Goal: Task Accomplishment & Management: Use online tool/utility

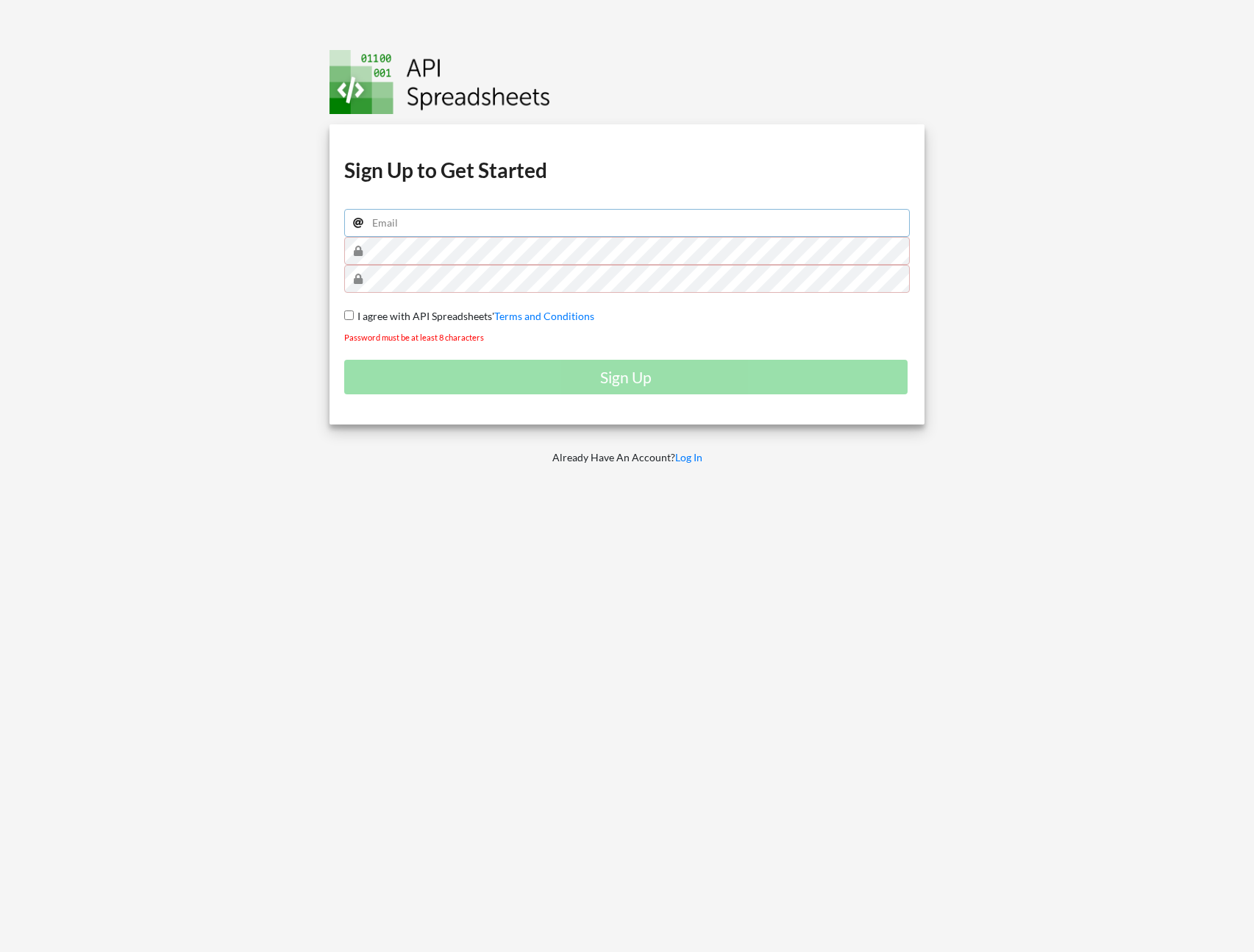
click at [432, 222] on input "email" at bounding box center [627, 222] width 566 height 28
type input "[PERSON_NAME][EMAIL_ADDRESS][DOMAIN_NAME]"
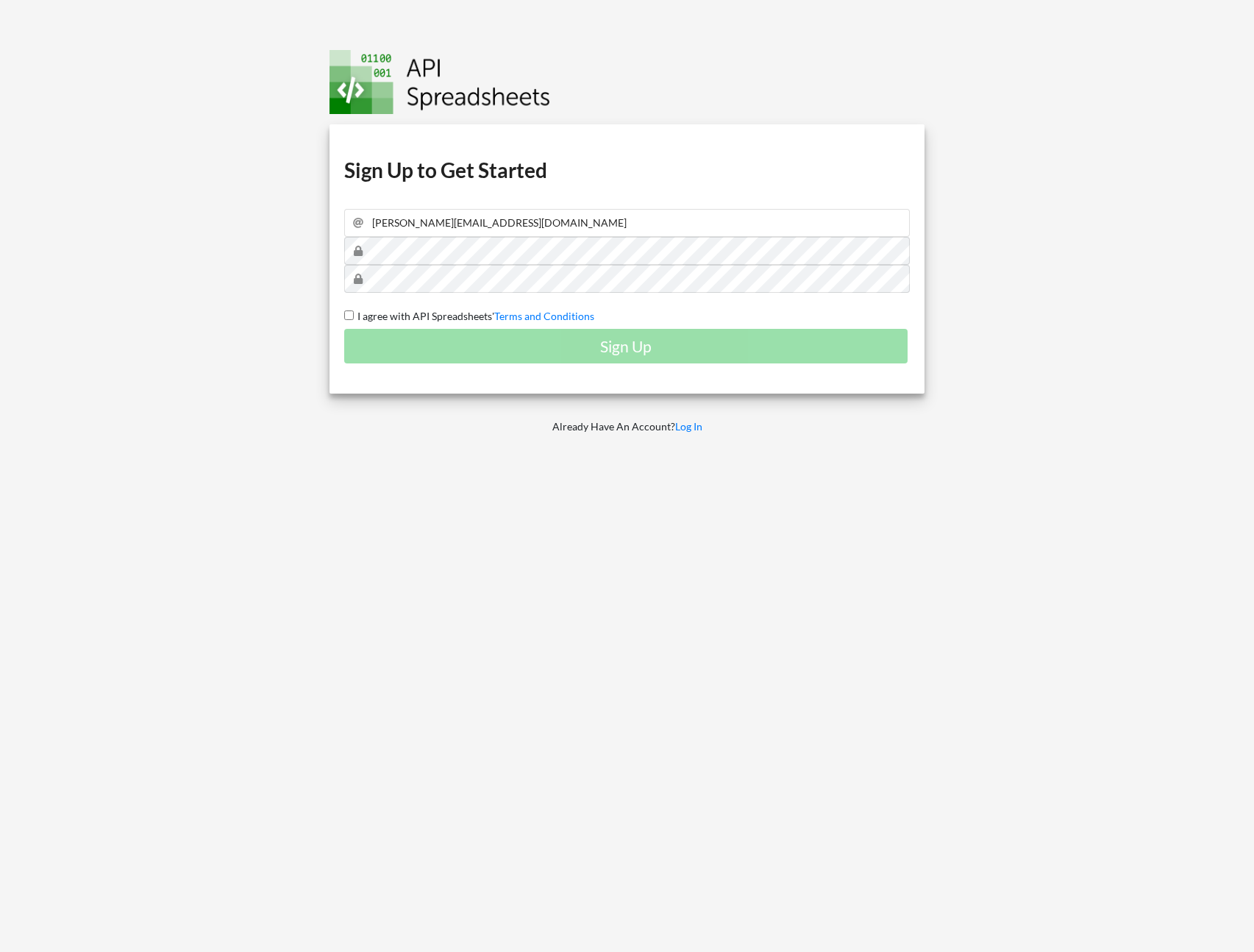
click at [354, 312] on span "I agree with API Spreadsheets'" at bounding box center [424, 316] width 141 height 12
click at [353, 312] on input "I agree with API Spreadsheets' Terms and Conditions" at bounding box center [348, 315] width 10 height 10
checkbox input "true"
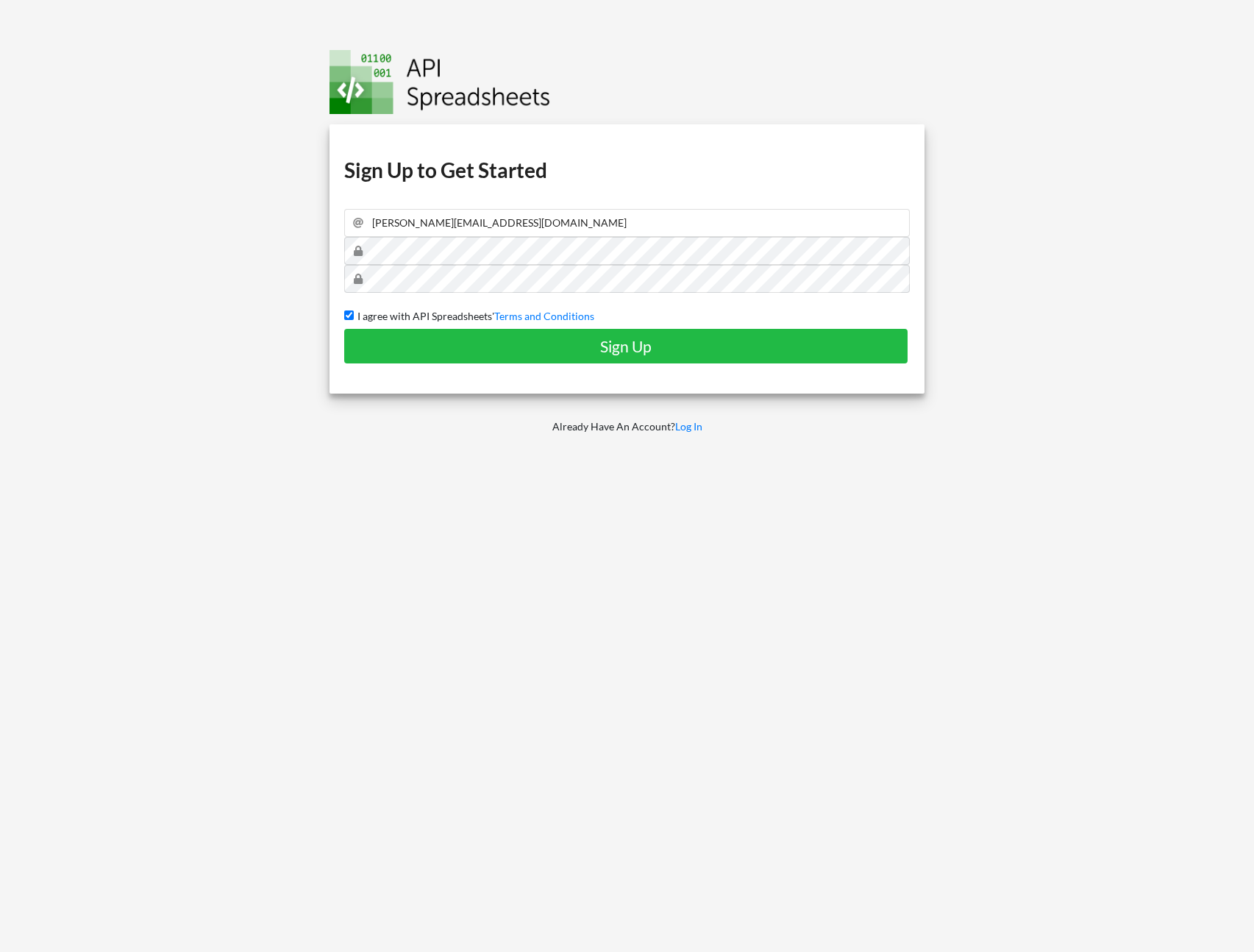
click at [461, 369] on div "Download hidden Download hidden Download hidden Download hidden Sign Up to Get …" at bounding box center [627, 259] width 596 height 269
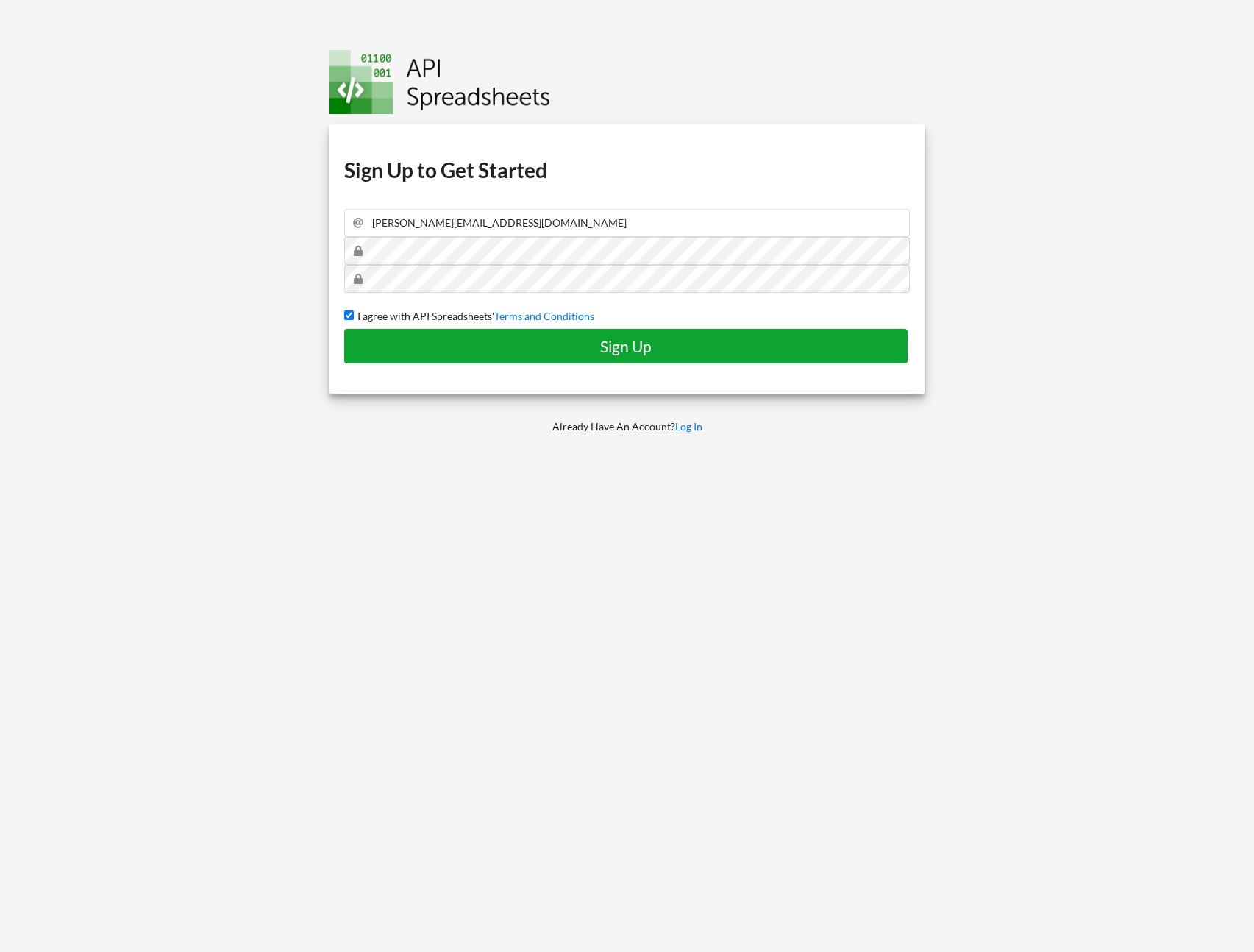
click at [475, 344] on h4 "Sign Up" at bounding box center [626, 346] width 533 height 18
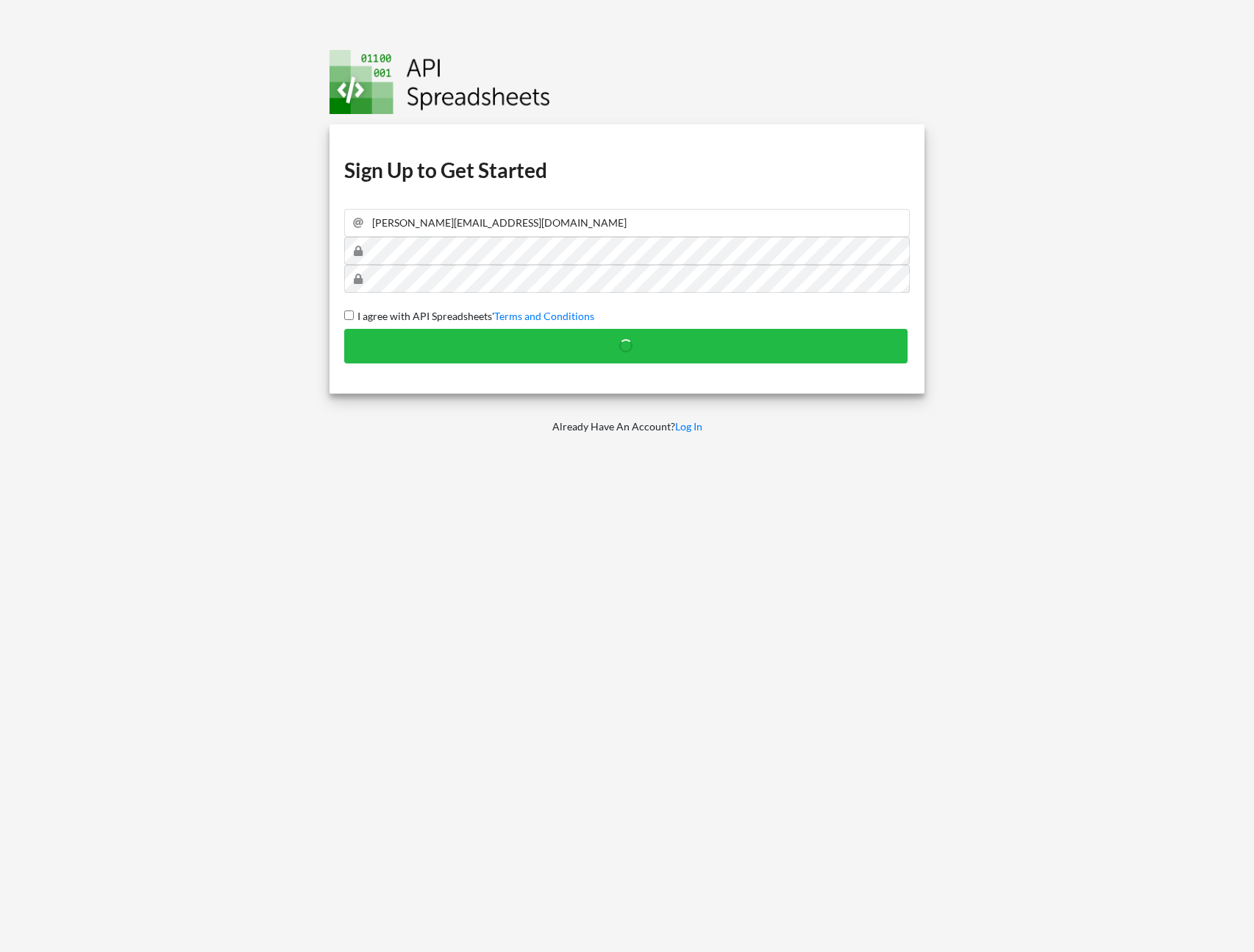
checkbox input "false"
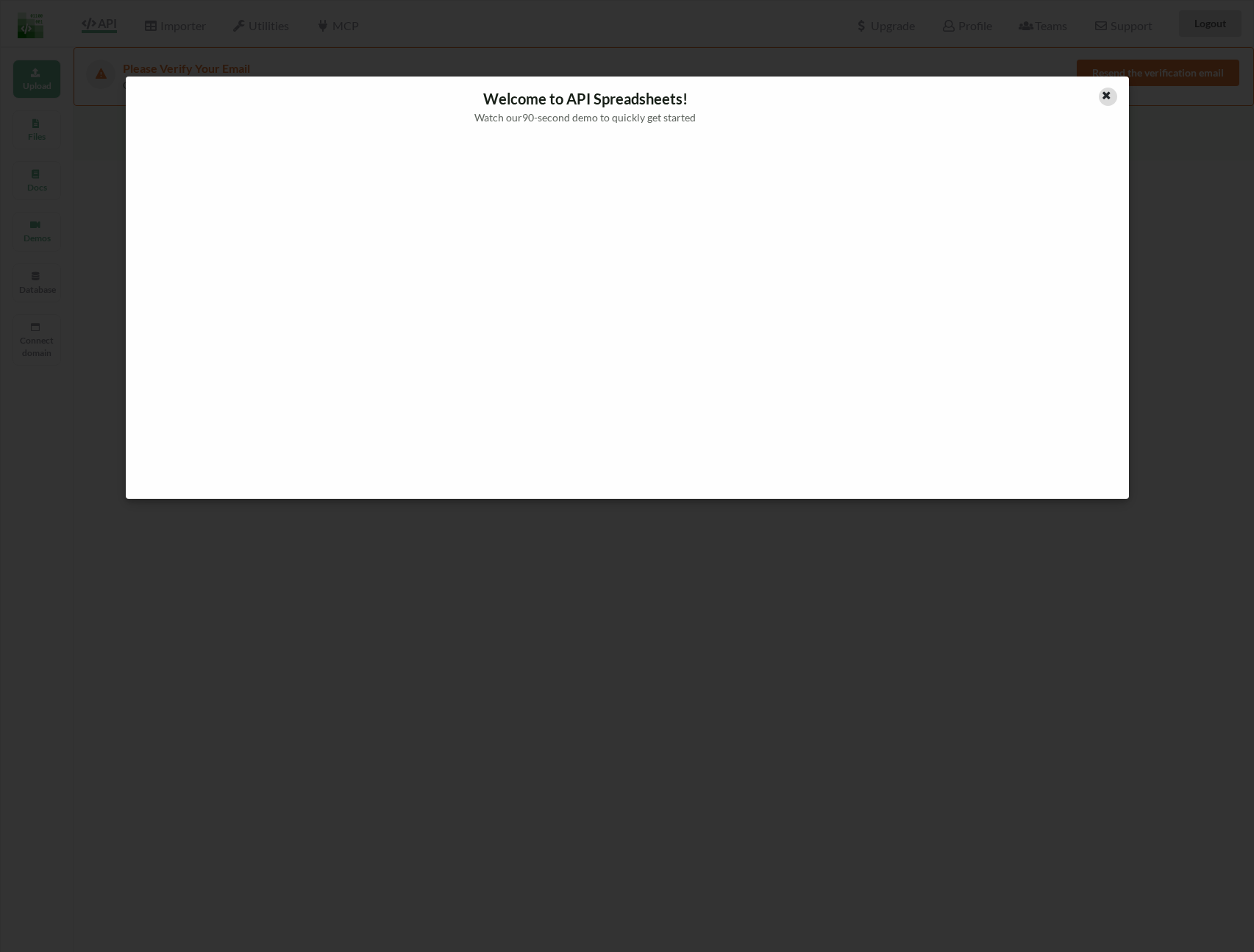
click at [1107, 95] on icon at bounding box center [1107, 93] width 12 height 10
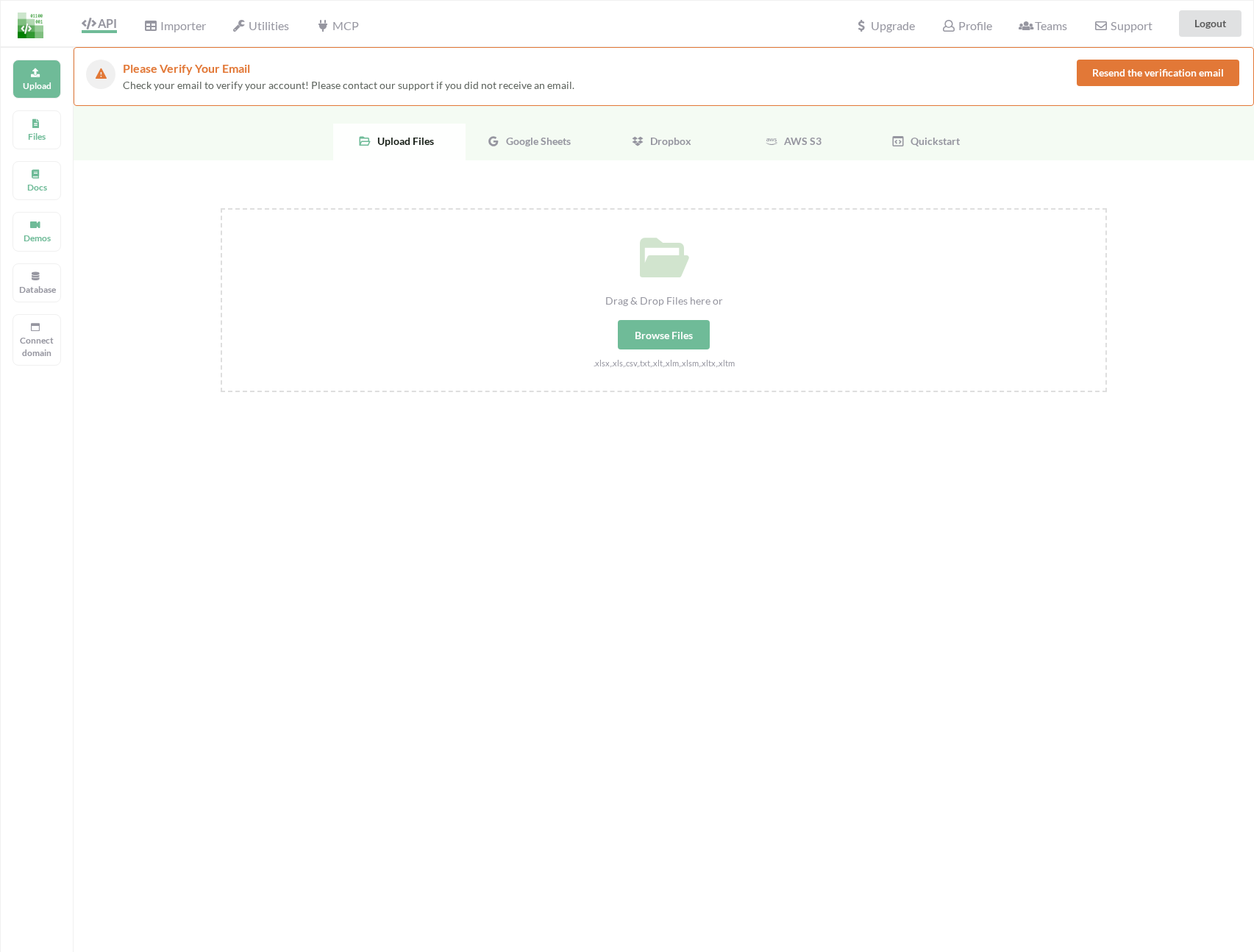
drag, startPoint x: 744, startPoint y: 474, endPoint x: 909, endPoint y: 466, distance: 165.2
click at [744, 474] on div "Drag & Drop Files here or Browse Files .xlsx,.xls,.csv,.txt,.xlt,.xlm,.xlsm,.xl…" at bounding box center [663, 452] width 1181 height 584
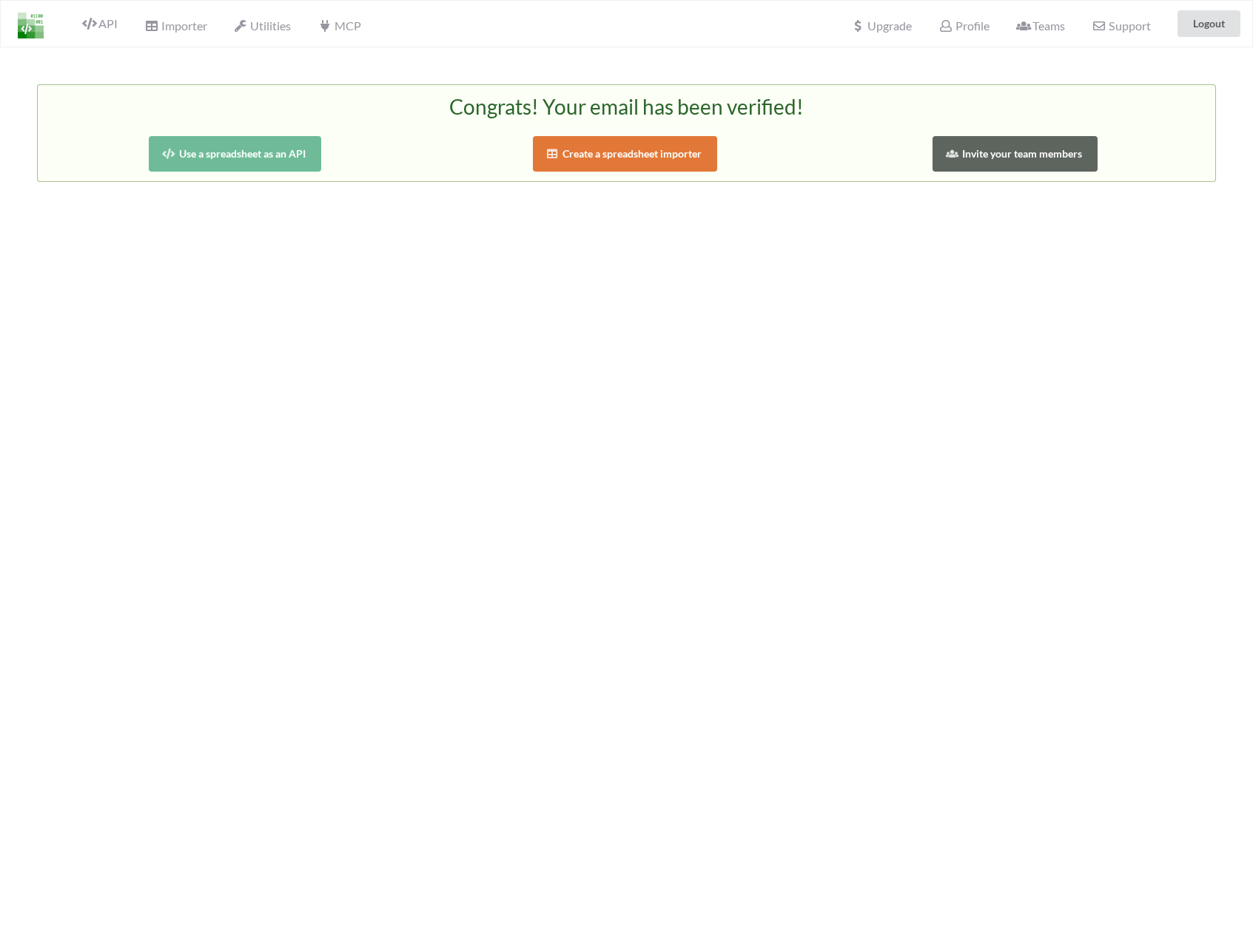
click at [1135, 61] on div "Congrats! Your email has been verified! Use a spreadsheet as an API Create a sp…" at bounding box center [626, 523] width 1253 height 952
click at [448, 287] on div "Congrats! Your email has been verified! Use a spreadsheet as an API Create a sp…" at bounding box center [626, 523] width 1253 height 952
click at [294, 161] on button "Use a spreadsheet as an API" at bounding box center [234, 154] width 172 height 35
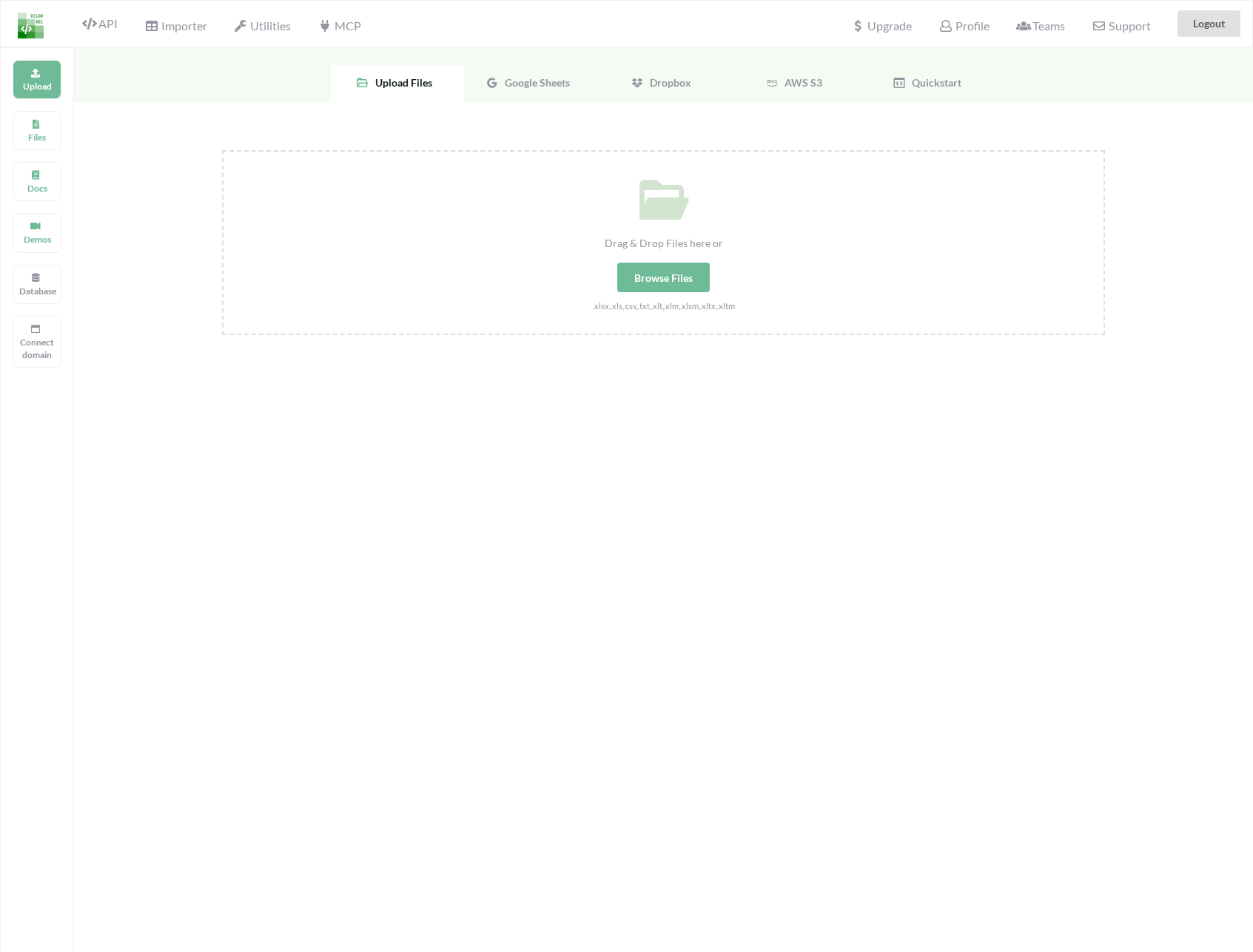
click at [536, 85] on span "Google Sheets" at bounding box center [534, 82] width 71 height 12
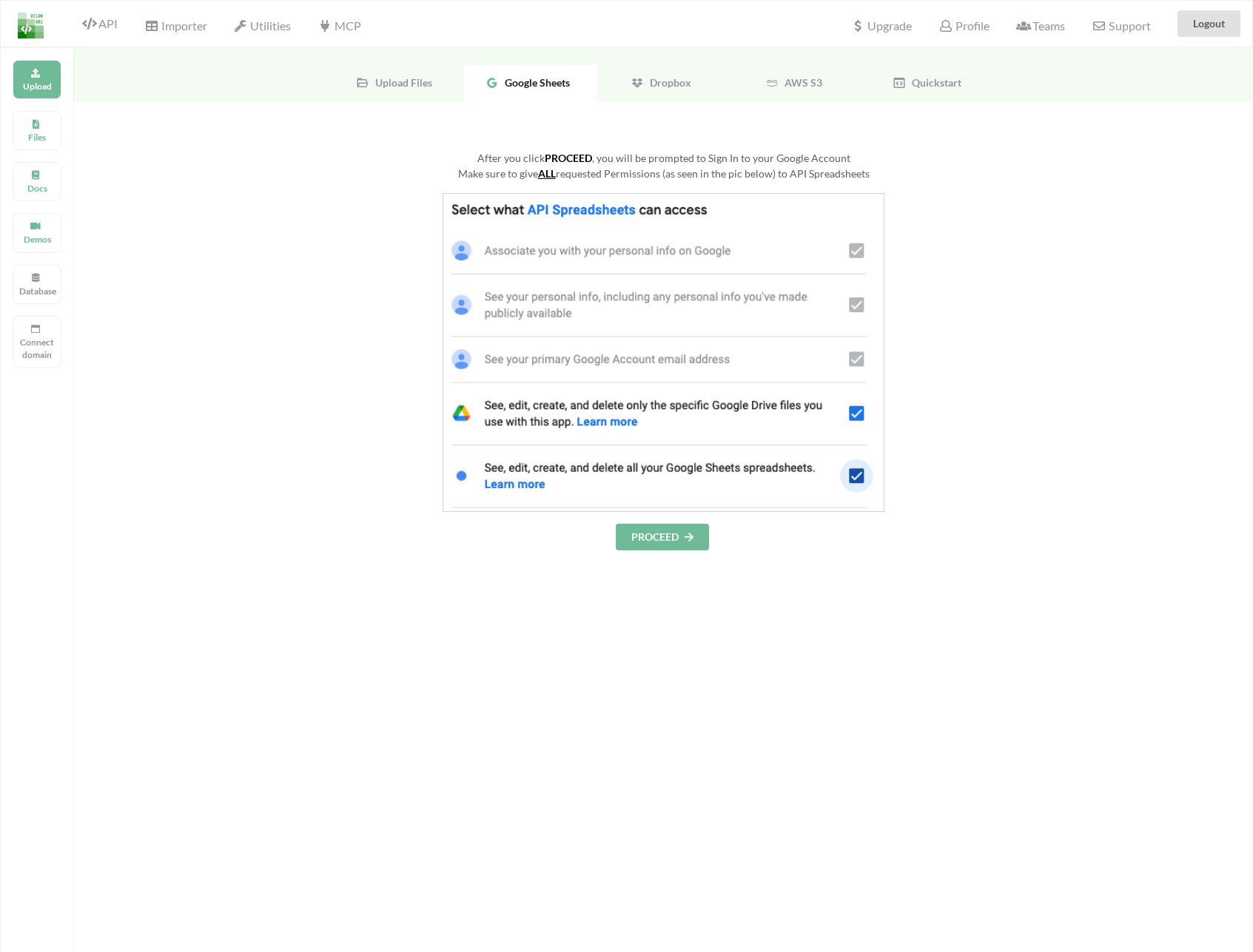
click at [655, 534] on button "PROCEED" at bounding box center [662, 537] width 93 height 27
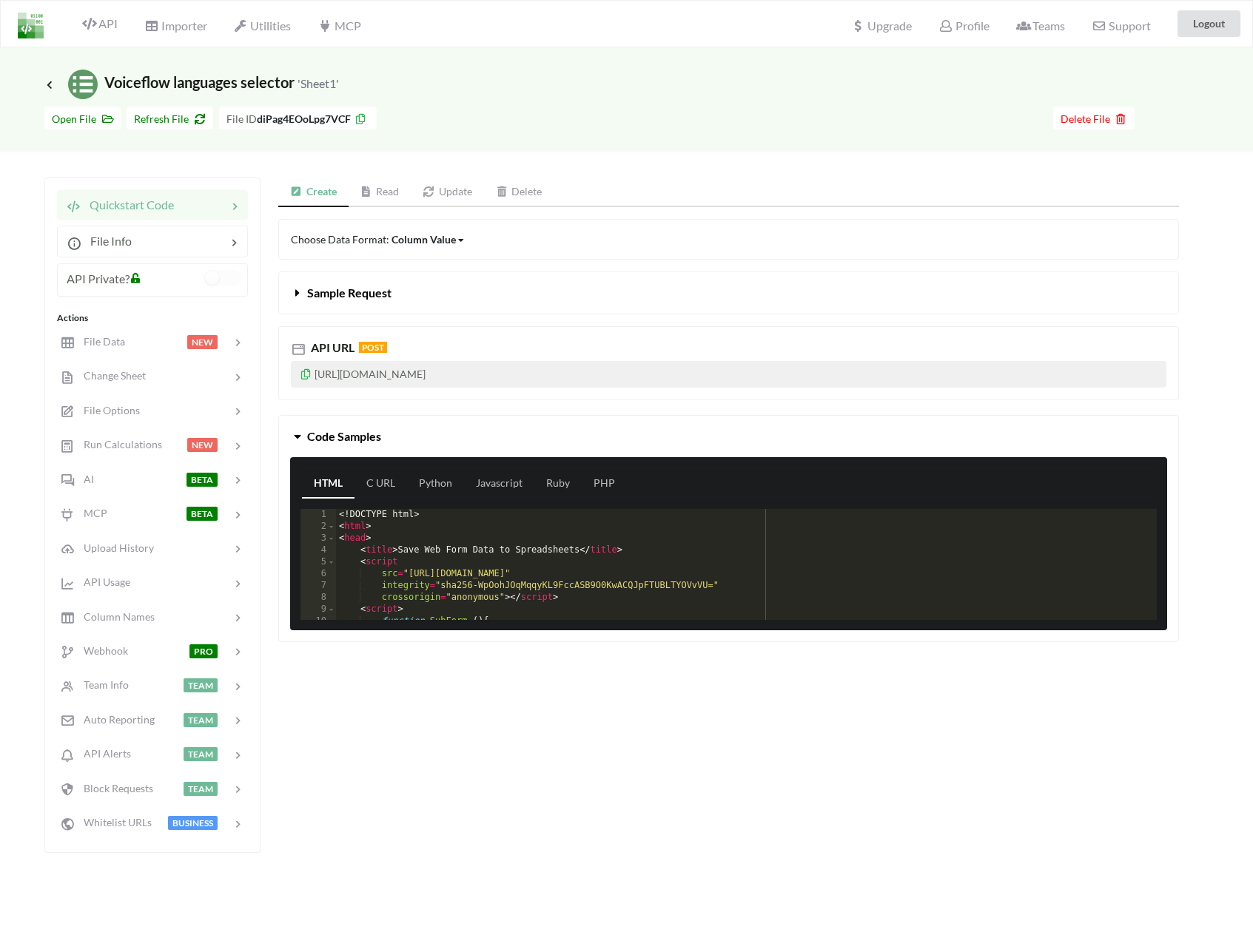
click at [547, 719] on div "Create Read Update Delete Choose Data Format: Column Value Column Value Row Col…" at bounding box center [728, 515] width 900 height 675
click at [641, 367] on p "https://api.apispreadsheets.com/data/diPag4EOoLpg7VCF/" at bounding box center [728, 374] width 876 height 27
click at [636, 370] on p "https://api.apispreadsheets.com/data/diPag4EOoLpg7VCF/" at bounding box center [728, 374] width 876 height 27
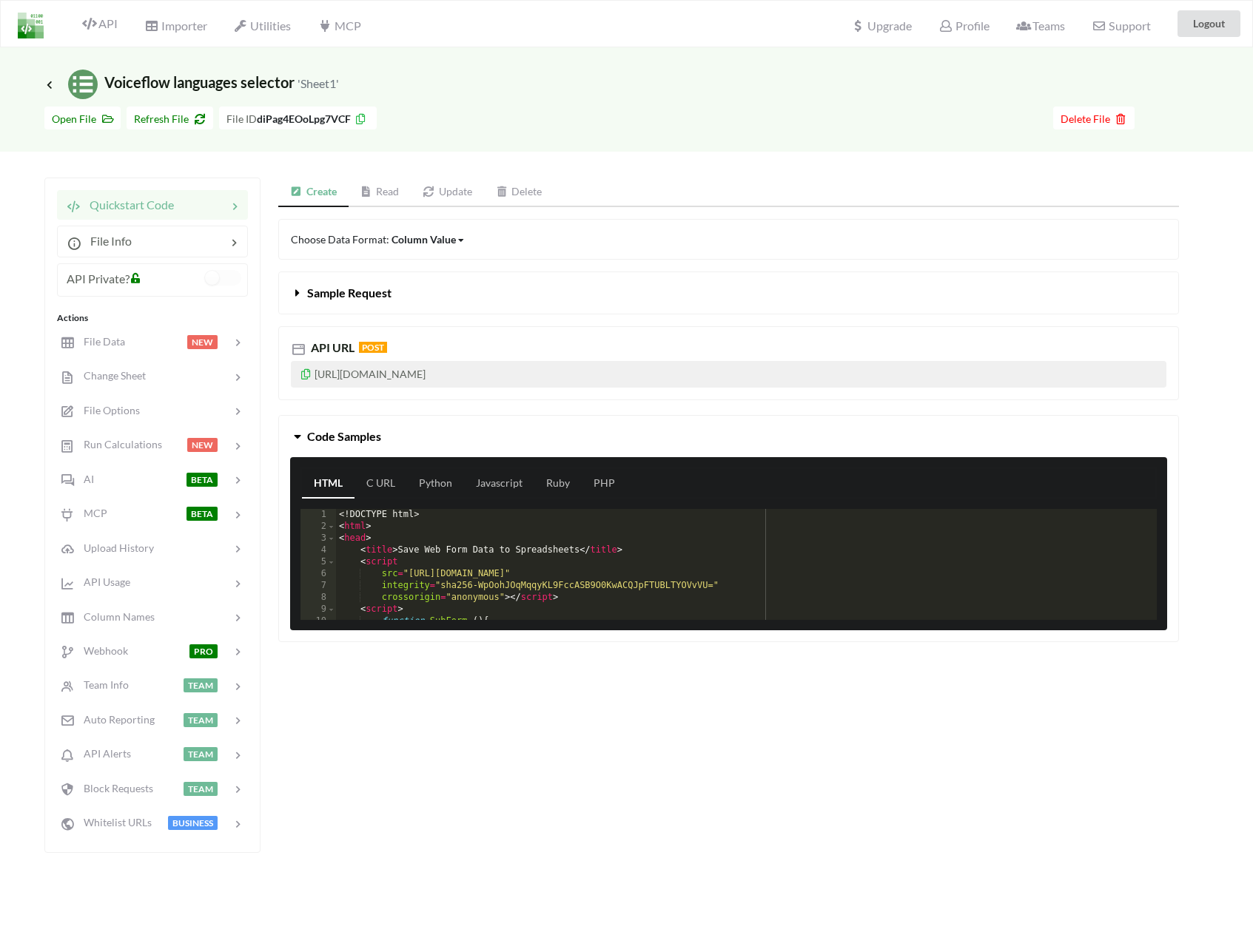
click at [306, 377] on icon at bounding box center [306, 371] width 12 height 10
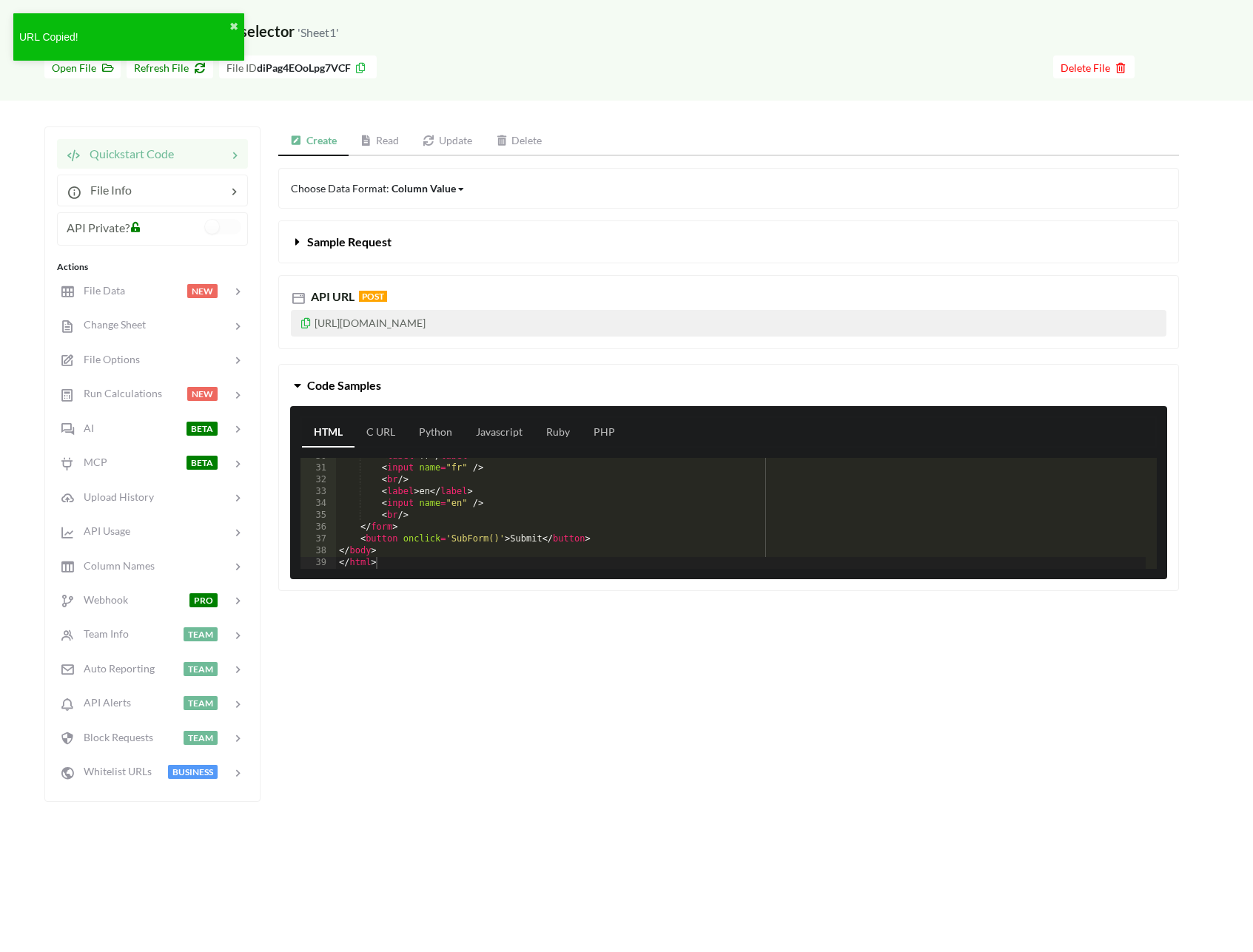
scroll to position [172, 0]
